Goal: Information Seeking & Learning: Understand process/instructions

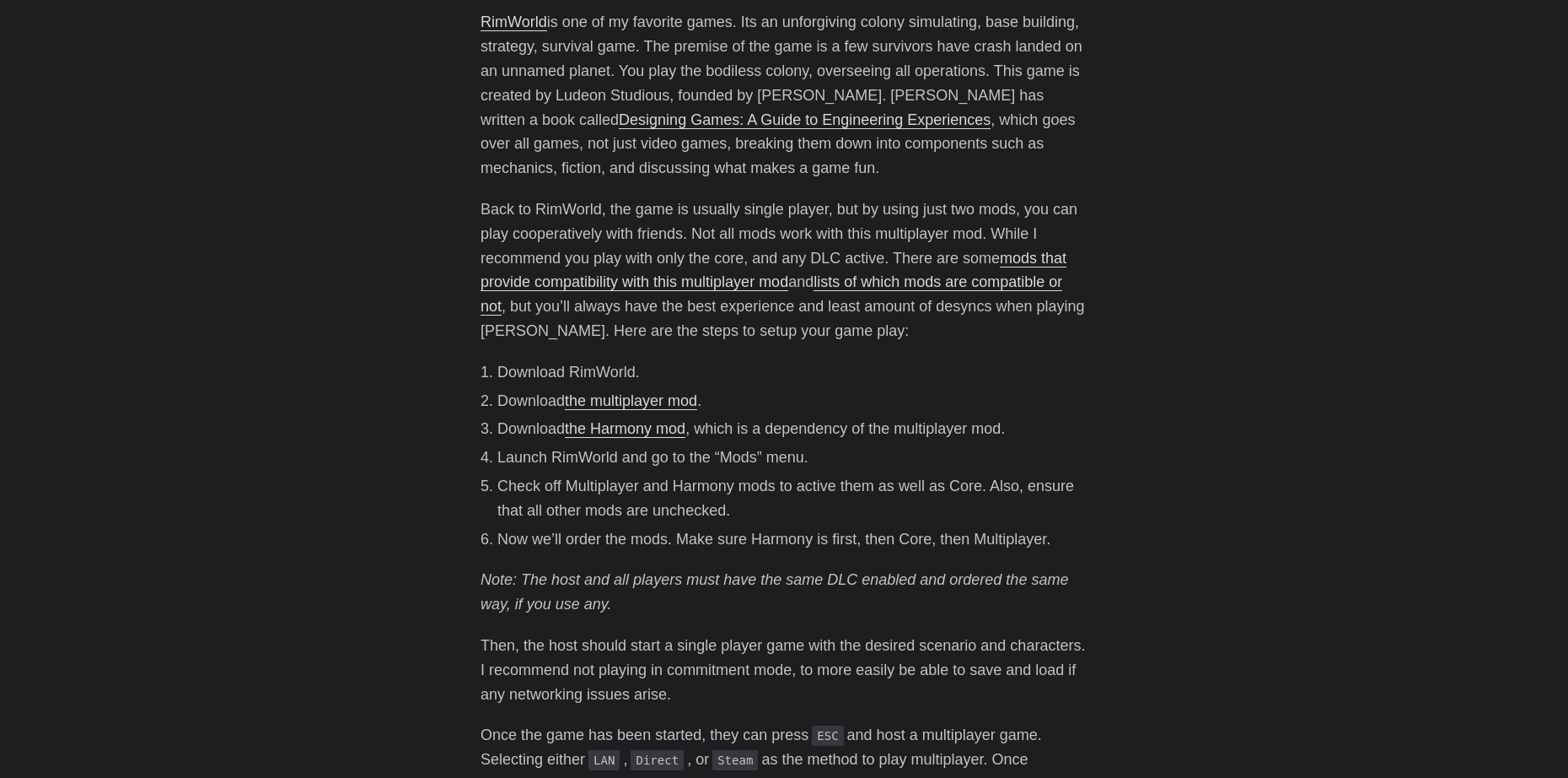
scroll to position [590, 0]
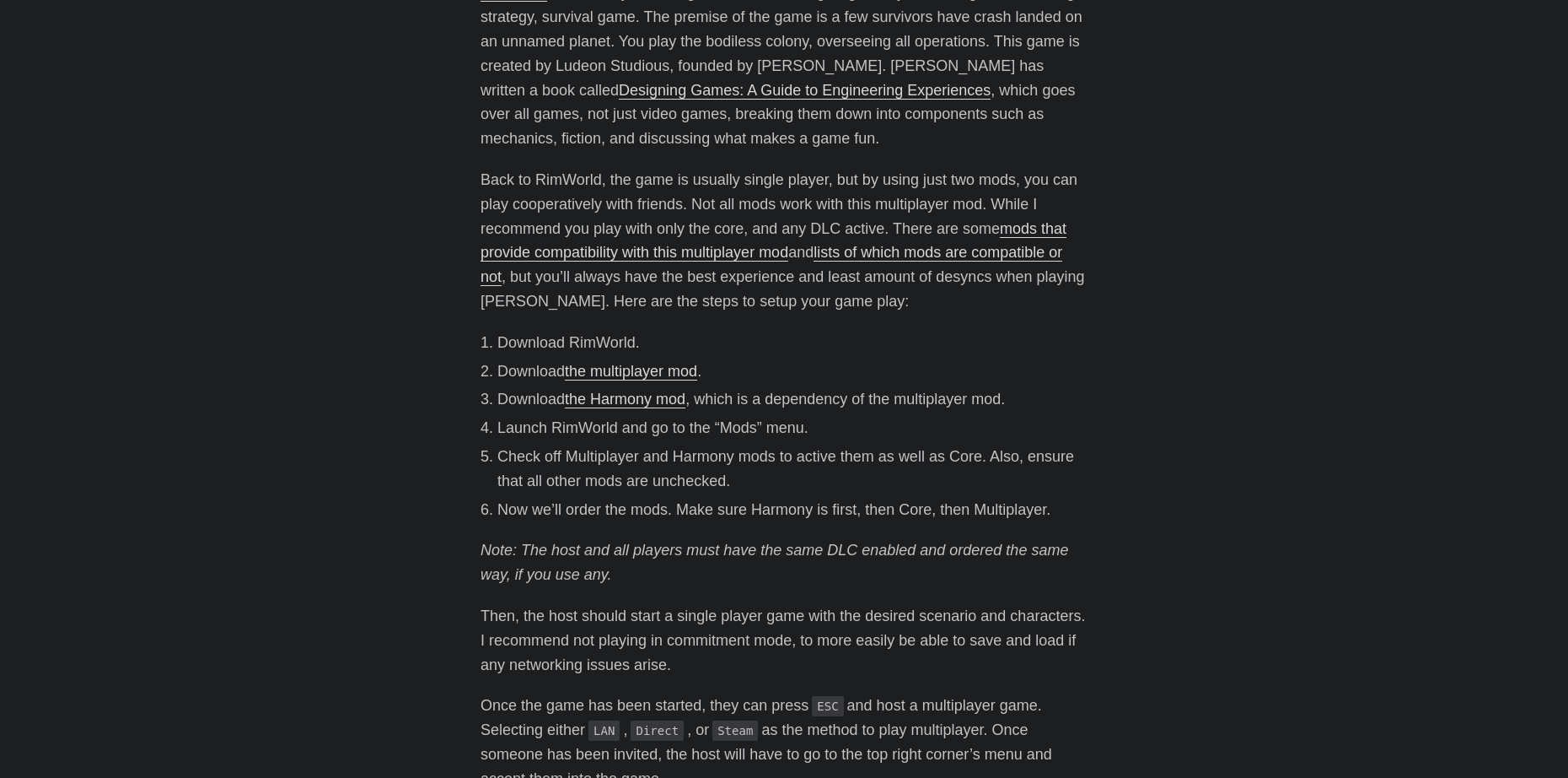
drag, startPoint x: 634, startPoint y: 454, endPoint x: 614, endPoint y: 371, distance: 85.4
click at [614, 371] on link "the multiplayer mod" at bounding box center [631, 371] width 132 height 17
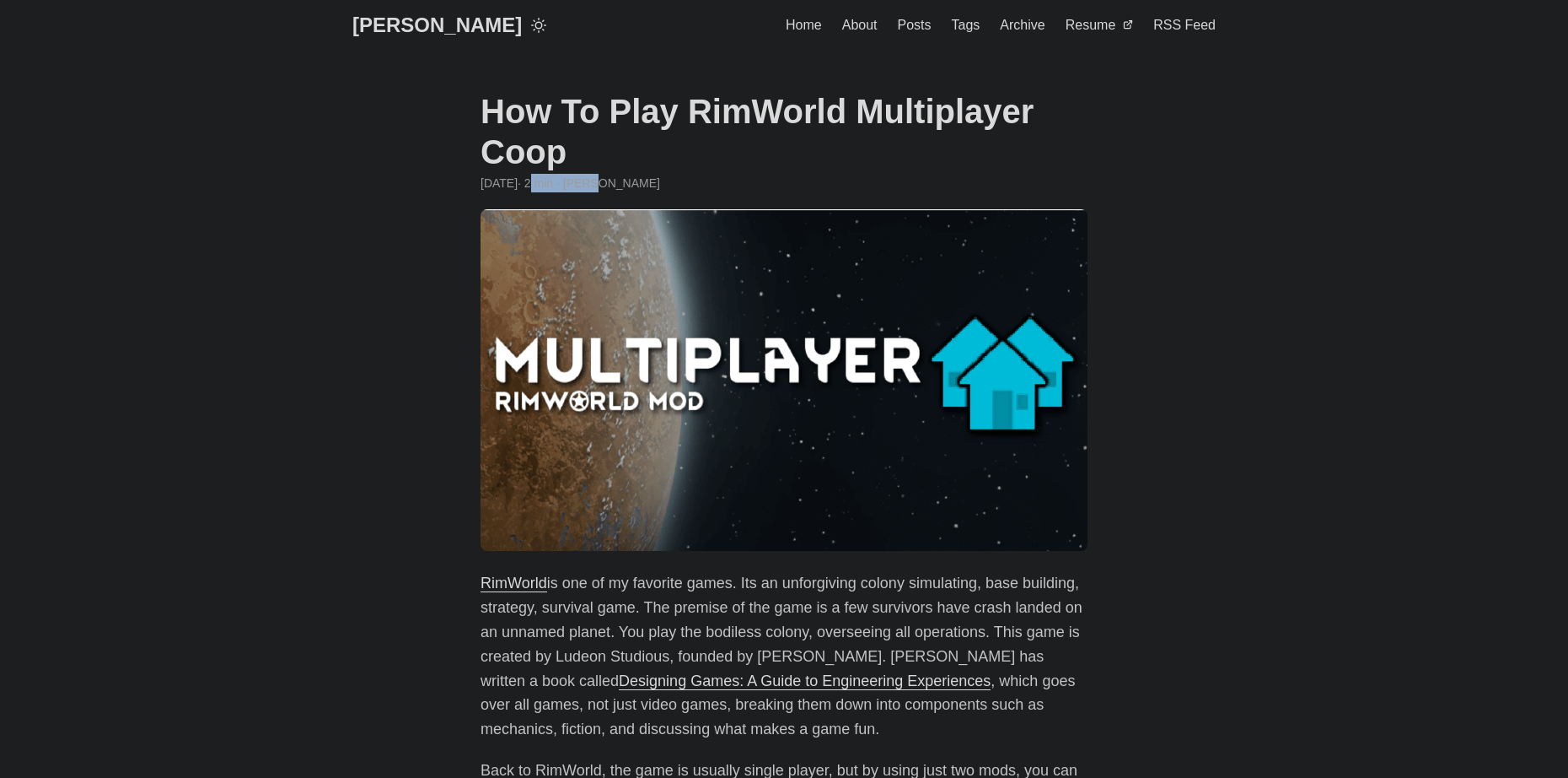
drag, startPoint x: 570, startPoint y: 185, endPoint x: 634, endPoint y: 185, distance: 64.0
click at [631, 185] on div "March 31, 2022 · 2 min · Greg Hilston" at bounding box center [784, 183] width 607 height 19
click at [720, 179] on div "March 31, 2022 · 2 min · Greg Hilston" at bounding box center [784, 183] width 607 height 19
